Goal: Task Accomplishment & Management: Complete application form

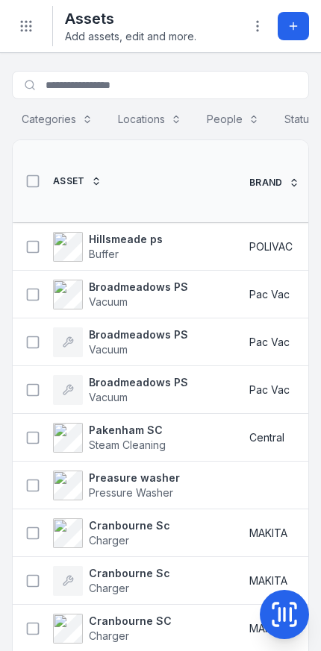
click at [291, 28] on icon at bounding box center [293, 26] width 12 height 12
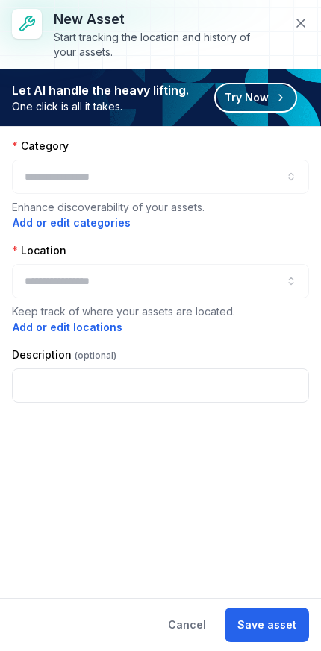
click at [233, 283] on div at bounding box center [160, 281] width 297 height 34
click at [239, 286] on button "button" at bounding box center [160, 281] width 297 height 34
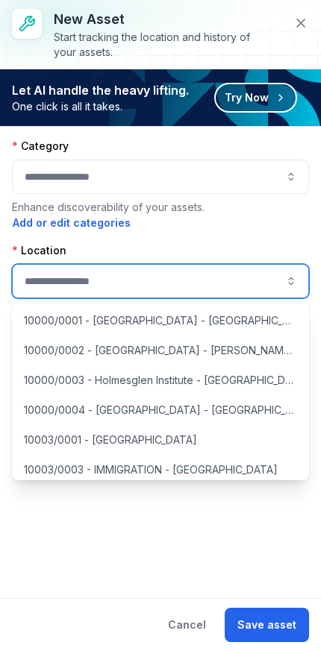
click at [220, 283] on button "button" at bounding box center [160, 281] width 297 height 34
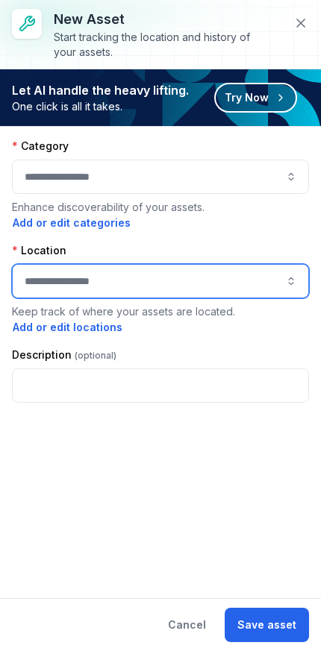
click at [181, 285] on button "button" at bounding box center [160, 281] width 297 height 34
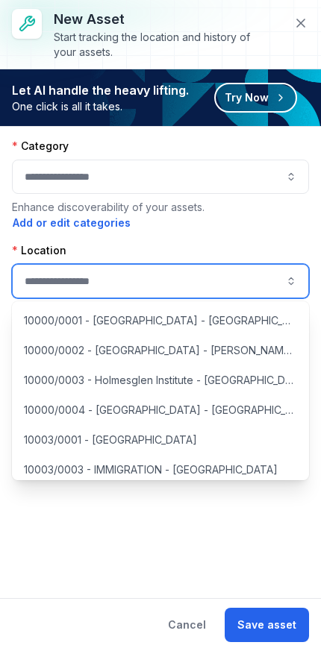
click at [63, 277] on button "button" at bounding box center [160, 281] width 297 height 34
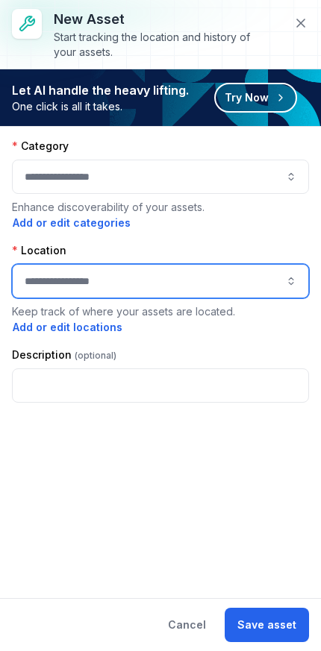
click at [60, 276] on button "button" at bounding box center [160, 281] width 297 height 34
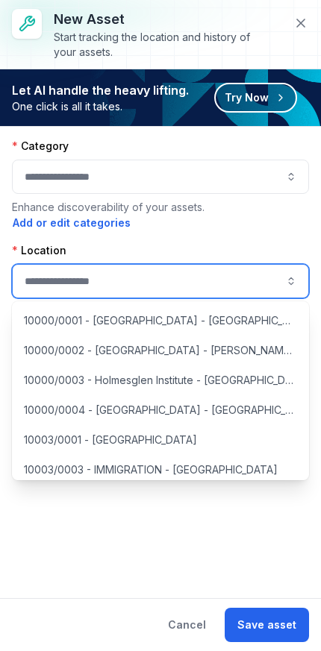
click at [62, 279] on button "button" at bounding box center [160, 281] width 297 height 34
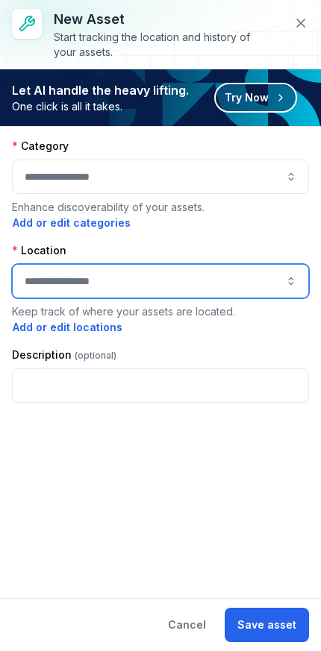
click at [296, 22] on icon at bounding box center [300, 23] width 15 height 15
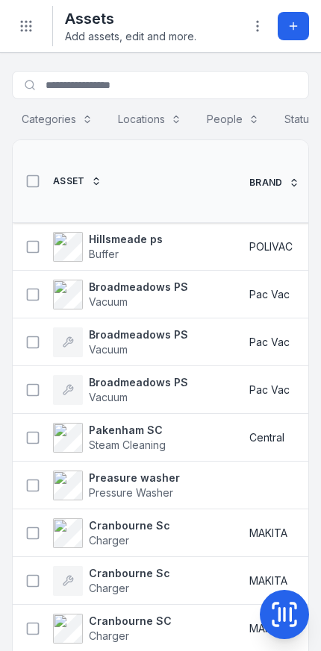
click at [297, 33] on button "Add asset" at bounding box center [292, 26] width 31 height 28
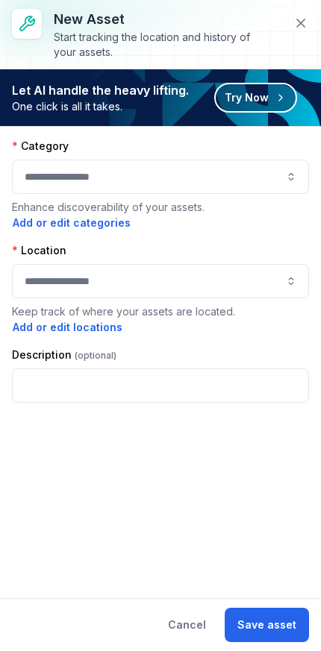
click at [265, 176] on button "button" at bounding box center [160, 177] width 297 height 34
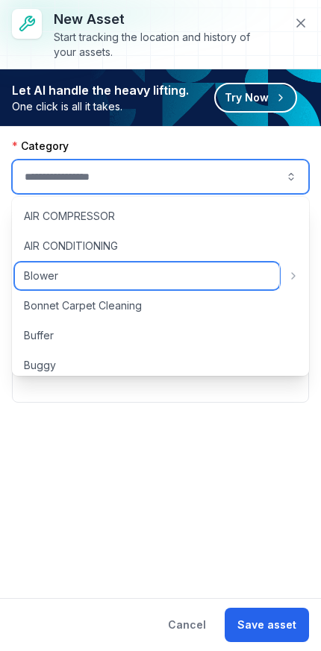
click at [171, 278] on div "Blower" at bounding box center [147, 276] width 264 height 27
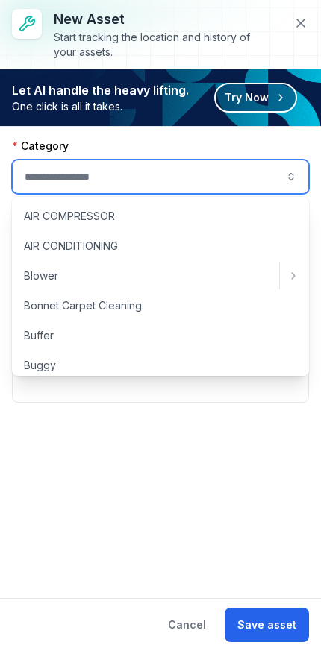
type input "******"
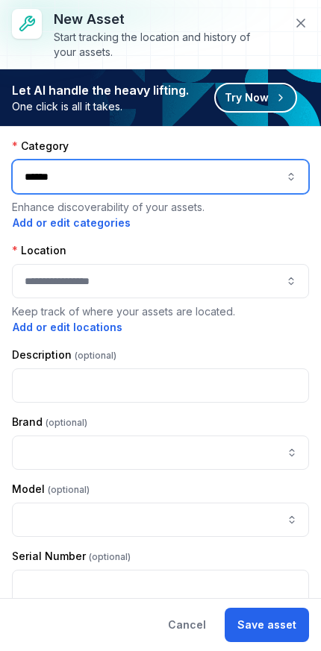
click at [239, 285] on button "button" at bounding box center [160, 281] width 297 height 34
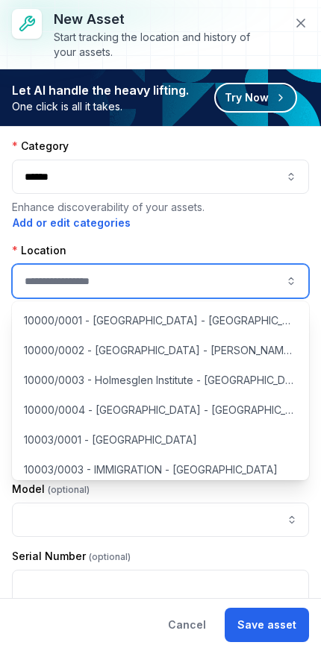
click at [227, 286] on button "button" at bounding box center [160, 281] width 297 height 34
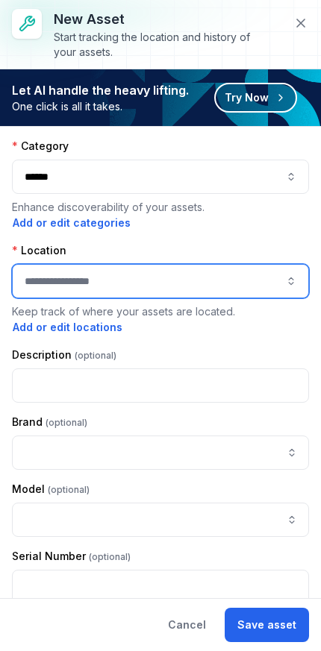
click at [92, 281] on button "button" at bounding box center [160, 281] width 297 height 34
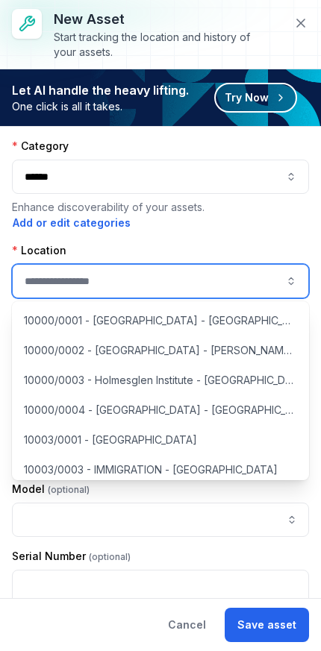
click at [83, 285] on button "button" at bounding box center [160, 281] width 297 height 34
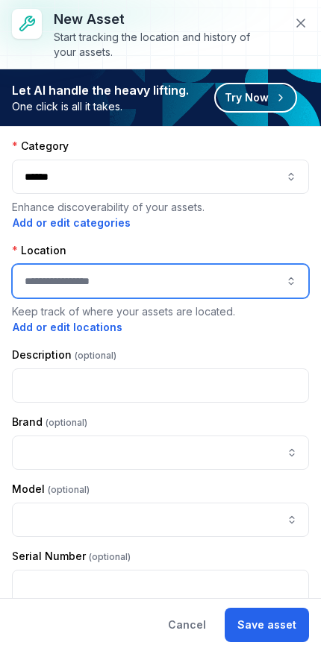
click at [89, 283] on button "button" at bounding box center [160, 281] width 297 height 34
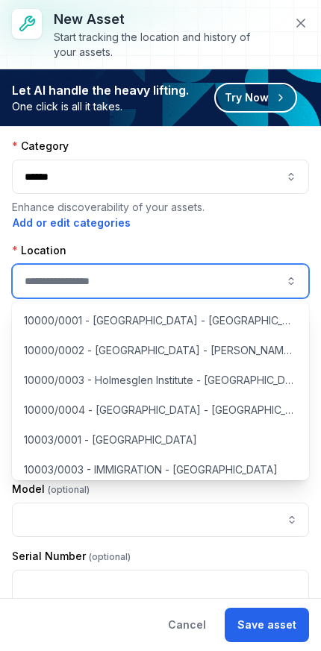
click at [254, 280] on button "button" at bounding box center [160, 281] width 297 height 34
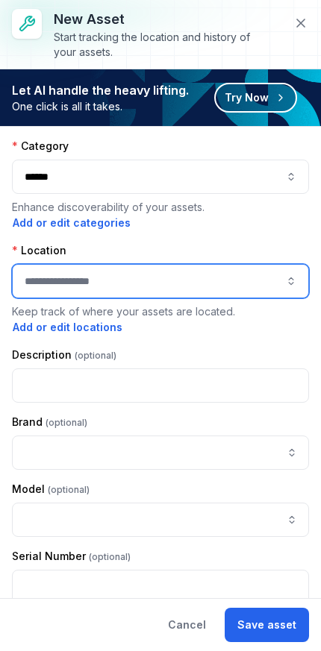
click at [247, 275] on button "button" at bounding box center [160, 281] width 297 height 34
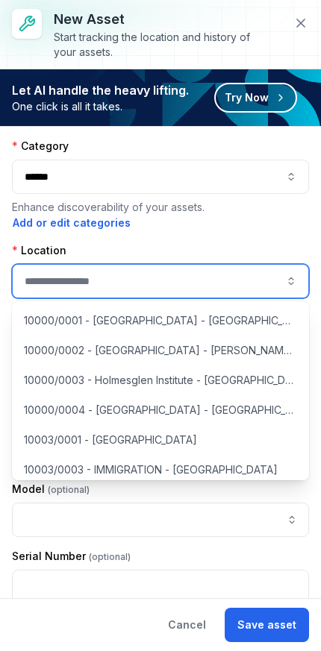
click at [262, 290] on button "button" at bounding box center [160, 281] width 297 height 34
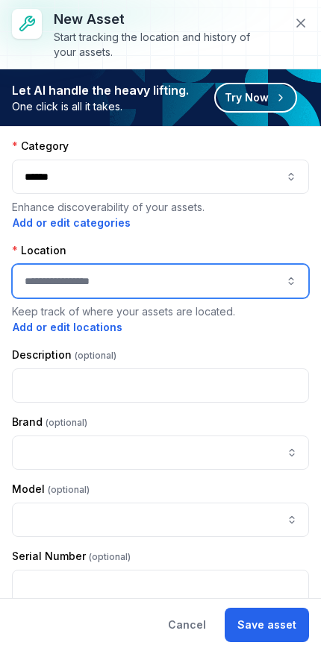
click at [257, 285] on button "button" at bounding box center [160, 281] width 297 height 34
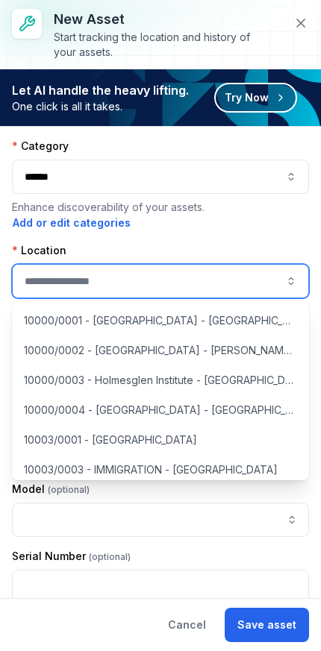
click at [260, 280] on button "button" at bounding box center [160, 281] width 297 height 34
